Goal: Task Accomplishment & Management: Use online tool/utility

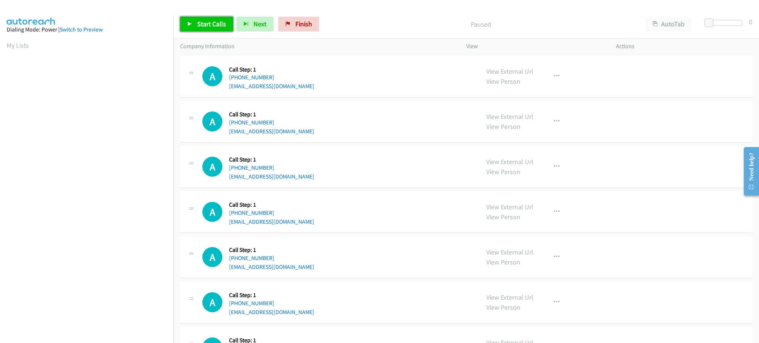
click at [209, 29] on link "Start Calls" at bounding box center [206, 24] width 53 height 15
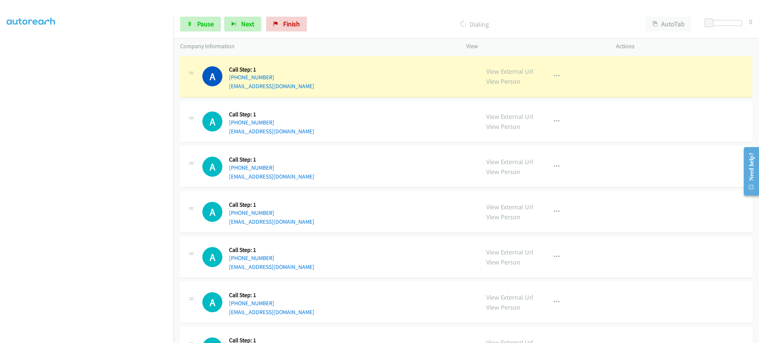
scroll to position [74, 0]
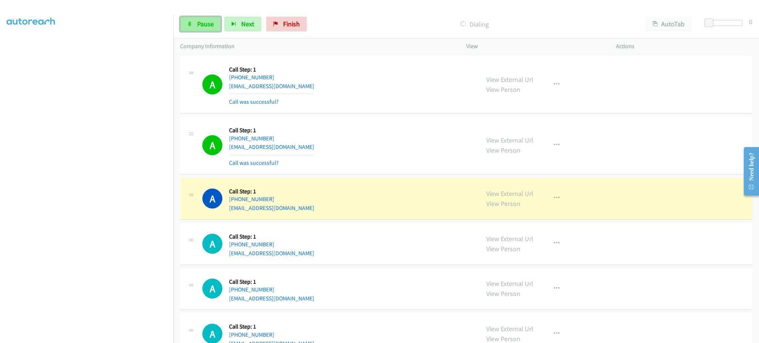
click at [213, 26] on span "Pause" at bounding box center [205, 24] width 17 height 9
click at [516, 190] on link "View External Url" at bounding box center [509, 193] width 47 height 9
click at [505, 190] on link "View External Url" at bounding box center [509, 193] width 47 height 9
click at [554, 146] on icon "button" at bounding box center [556, 145] width 6 height 6
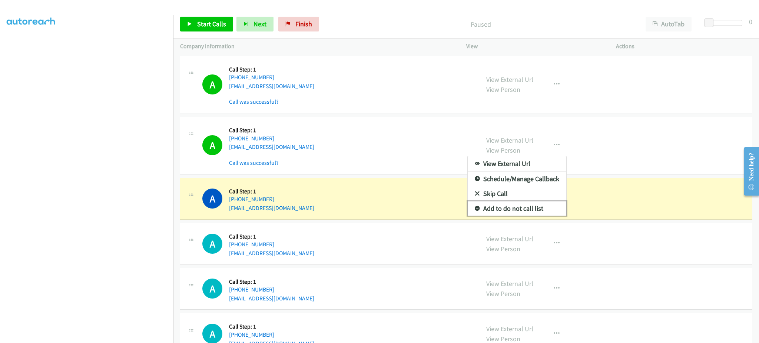
click at [545, 206] on link "Add to do not call list" at bounding box center [516, 208] width 99 height 15
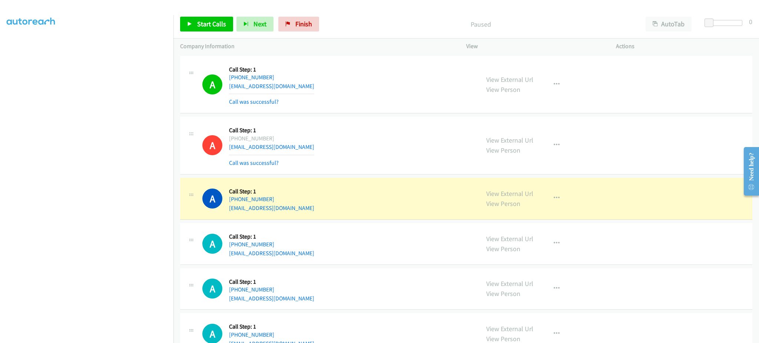
click at [326, 204] on div "A Callback Scheduled Call Step: 1 [GEOGRAPHIC_DATA]/[GEOGRAPHIC_DATA] [PHONE_NU…" at bounding box center [337, 198] width 270 height 28
copy div "[EMAIL_ADDRESS][DOMAIN_NAME]"
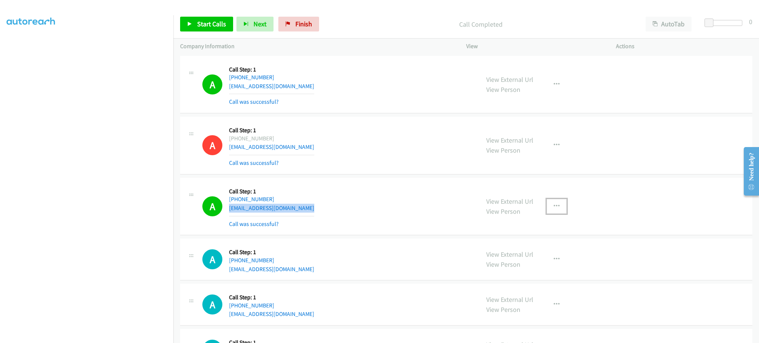
click at [559, 203] on button "button" at bounding box center [556, 206] width 20 height 15
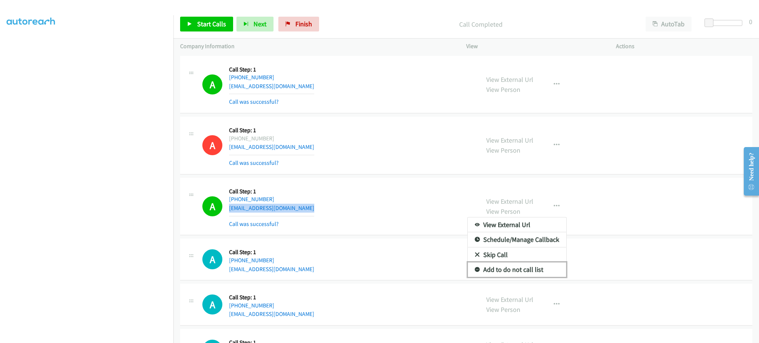
click at [533, 270] on link "Add to do not call list" at bounding box center [516, 269] width 99 height 15
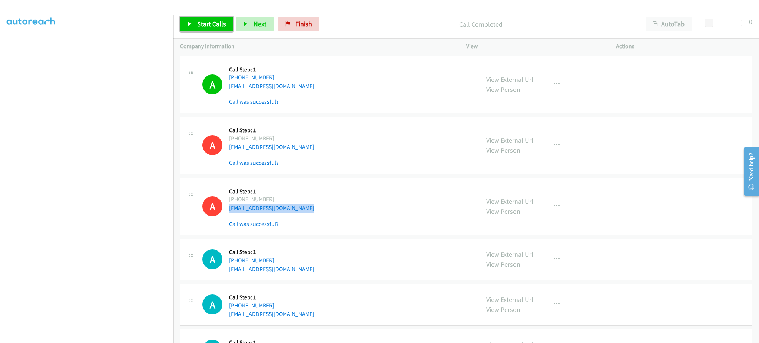
click at [206, 21] on span "Start Calls" at bounding box center [211, 24] width 29 height 9
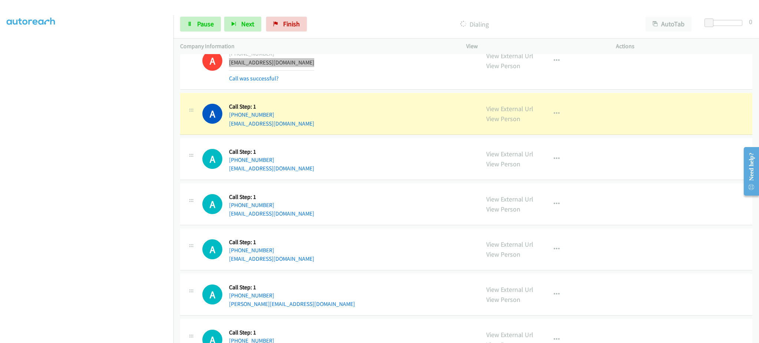
scroll to position [148, 0]
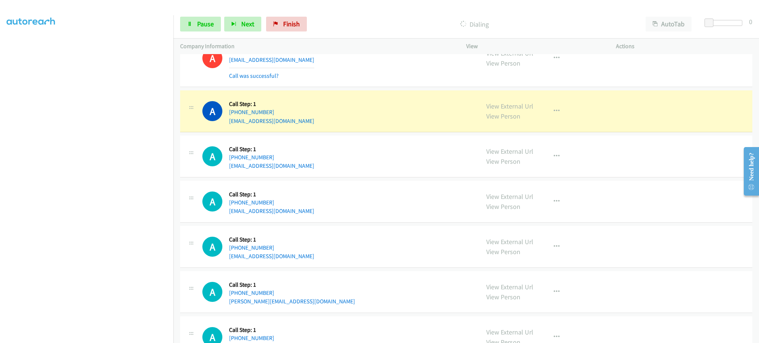
click at [417, 127] on div "A Callback Scheduled Call Step: 1 America/New_York [PHONE_NUMBER] [EMAIL_ADDRES…" at bounding box center [466, 111] width 572 height 42
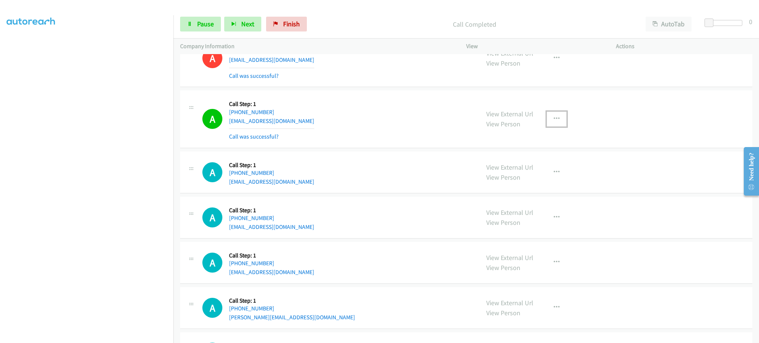
click at [554, 116] on icon "button" at bounding box center [556, 119] width 6 height 6
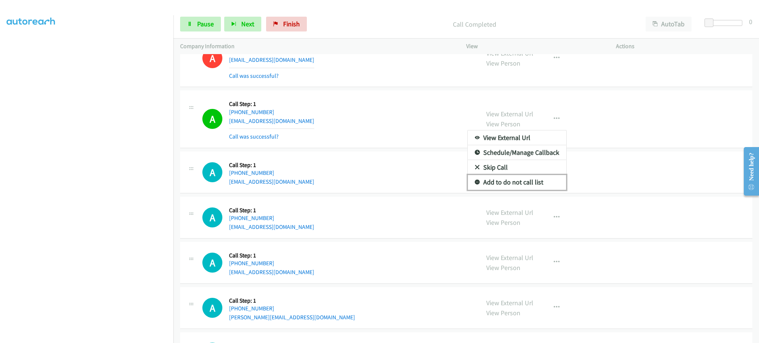
click at [541, 180] on link "Add to do not call list" at bounding box center [516, 182] width 99 height 15
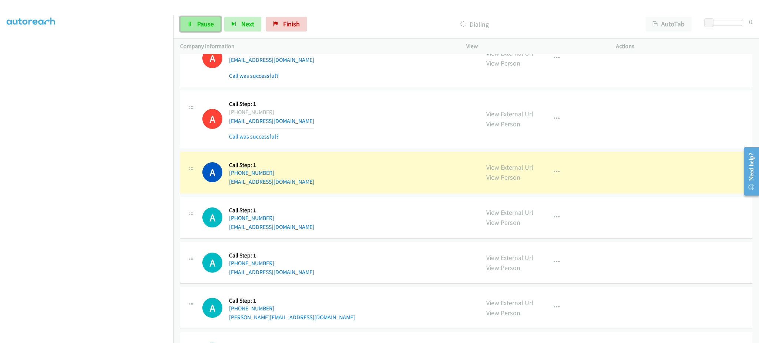
click at [198, 21] on span "Pause" at bounding box center [205, 24] width 17 height 9
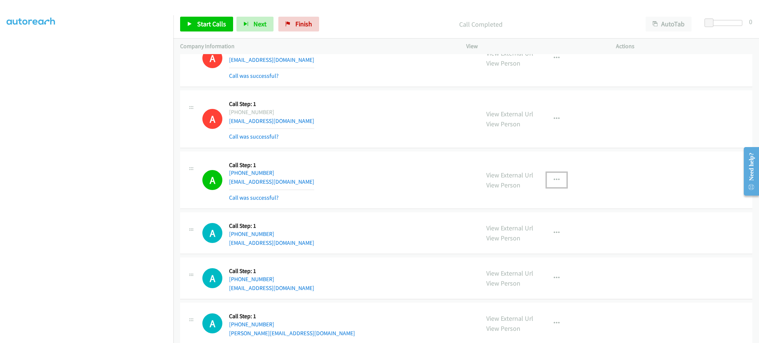
click at [557, 181] on button "button" at bounding box center [556, 180] width 20 height 15
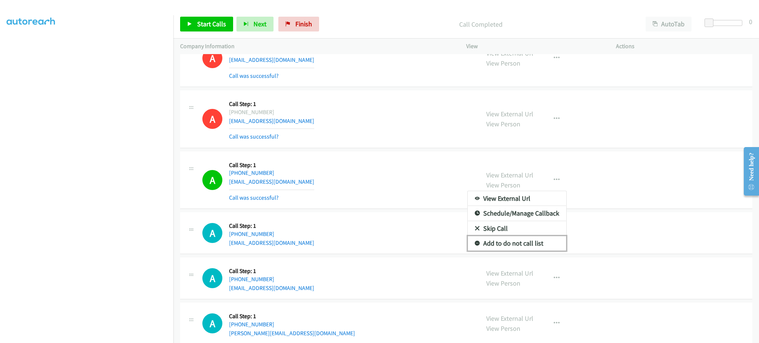
click at [539, 243] on link "Add to do not call list" at bounding box center [516, 243] width 99 height 15
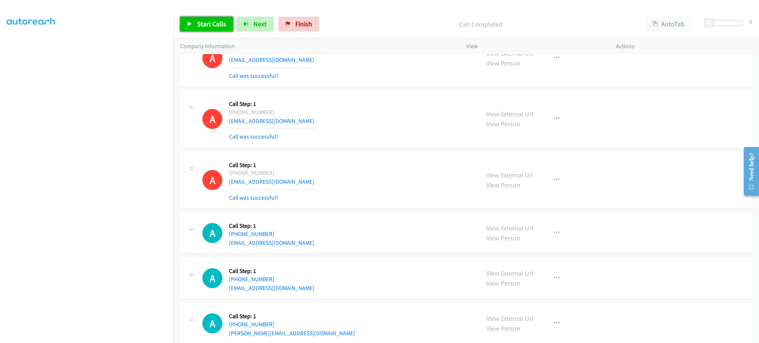
click at [209, 29] on link "Start Calls" at bounding box center [206, 24] width 53 height 15
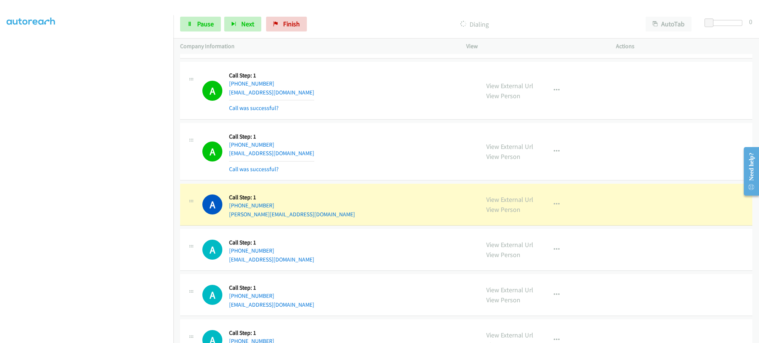
scroll to position [296, 0]
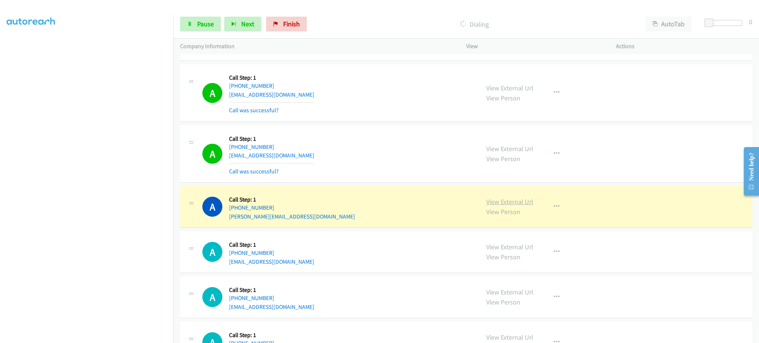
click at [521, 201] on link "View External Url" at bounding box center [509, 201] width 47 height 9
click at [192, 26] on link "Pause" at bounding box center [200, 24] width 41 height 15
click at [540, 211] on div "View External Url View Person View External Url Email Schedule/Manage Callback …" at bounding box center [557, 207] width 156 height 28
click at [554, 210] on button "button" at bounding box center [556, 206] width 20 height 15
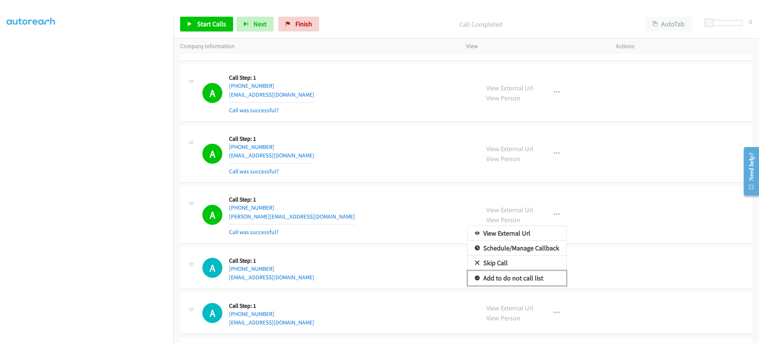
click at [536, 275] on link "Add to do not call list" at bounding box center [516, 278] width 99 height 15
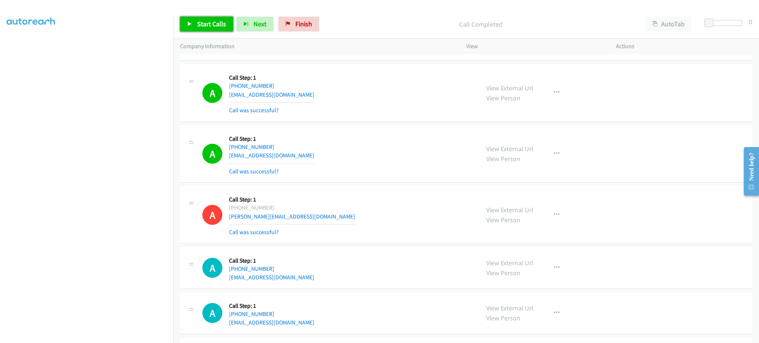
click at [221, 26] on span "Start Calls" at bounding box center [211, 24] width 29 height 9
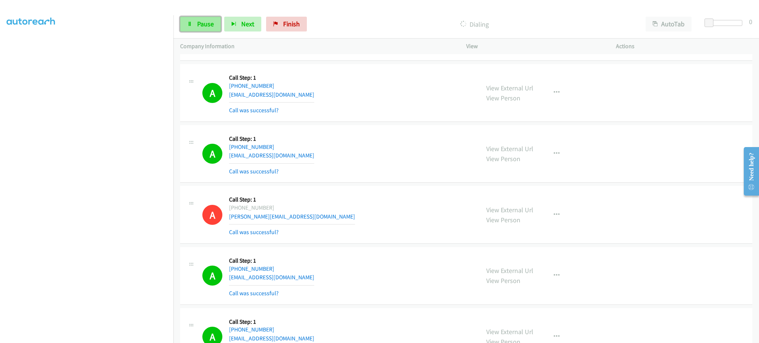
click at [216, 26] on link "Pause" at bounding box center [200, 24] width 41 height 15
click at [210, 12] on div "Start Calls Pause Next Finish Call Completed AutoTab AutoTab 0" at bounding box center [465, 24] width 585 height 29
click at [213, 20] on span "Start Calls" at bounding box center [211, 24] width 29 height 9
click at [204, 25] on span "Pause" at bounding box center [205, 24] width 17 height 9
click at [196, 21] on link "Start Calls" at bounding box center [206, 24] width 53 height 15
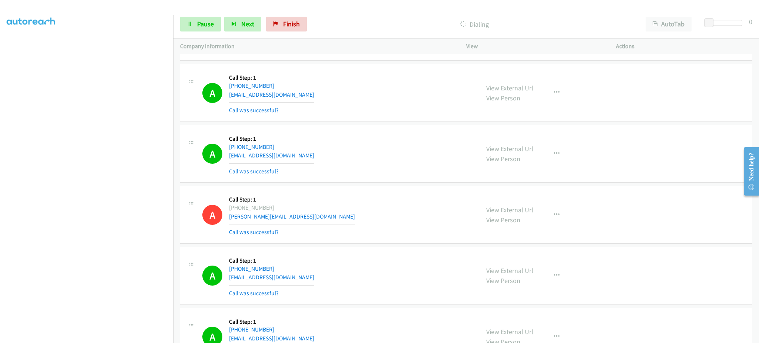
scroll to position [964, 0]
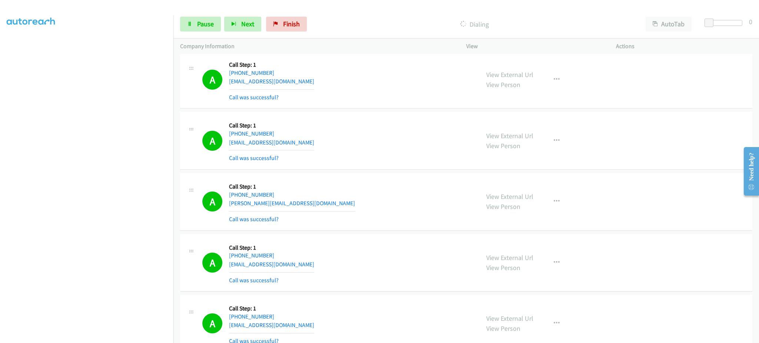
drag, startPoint x: 539, startPoint y: 190, endPoint x: 560, endPoint y: 203, distance: 24.3
click at [541, 191] on div "View External Url View Person View External Url Email Schedule/Manage Callback …" at bounding box center [557, 202] width 156 height 44
click at [560, 203] on button "button" at bounding box center [556, 201] width 20 height 15
click at [536, 263] on link "Add to do not call list" at bounding box center [516, 264] width 99 height 15
click at [204, 21] on span "Pause" at bounding box center [205, 24] width 17 height 9
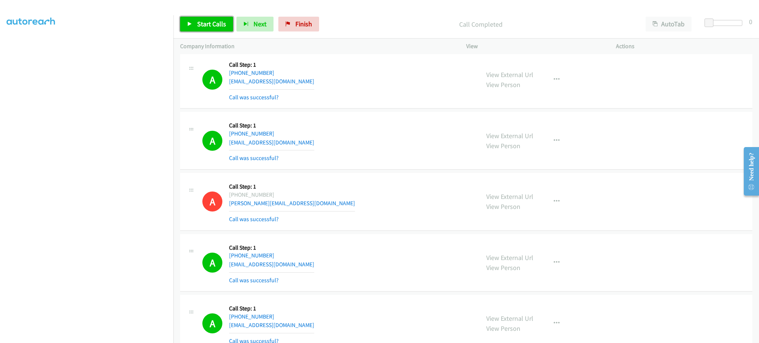
click at [222, 26] on span "Start Calls" at bounding box center [211, 24] width 29 height 9
click at [204, 30] on link "Pause" at bounding box center [200, 24] width 41 height 15
